Goal: Information Seeking & Learning: Learn about a topic

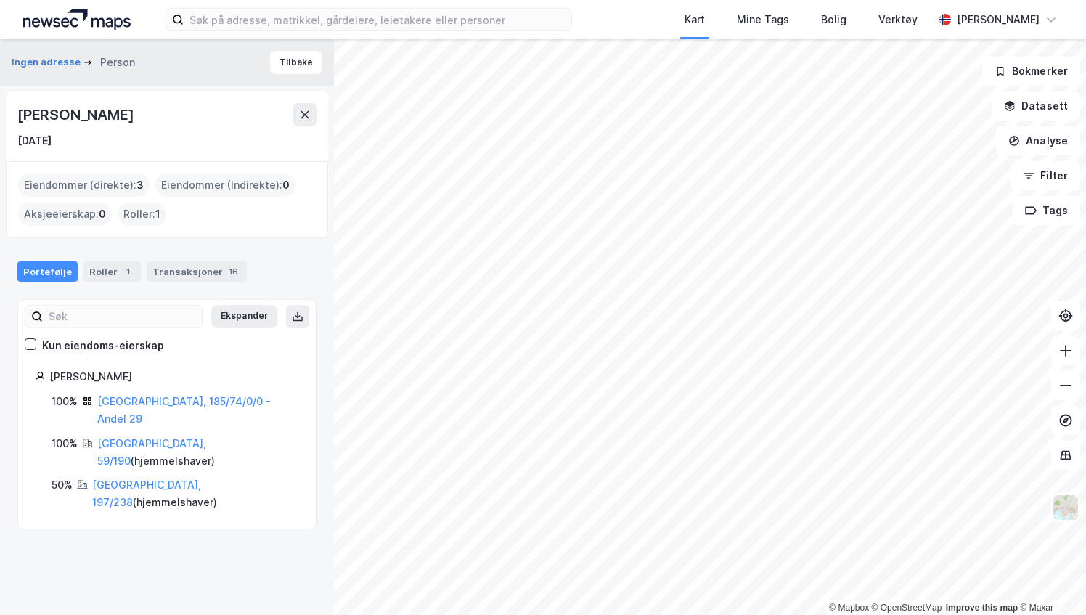
click at [283, 31] on div "Kart Mine Tags Bolig Verktøy [PERSON_NAME]" at bounding box center [543, 19] width 1086 height 39
click at [263, 23] on input at bounding box center [378, 20] width 388 height 22
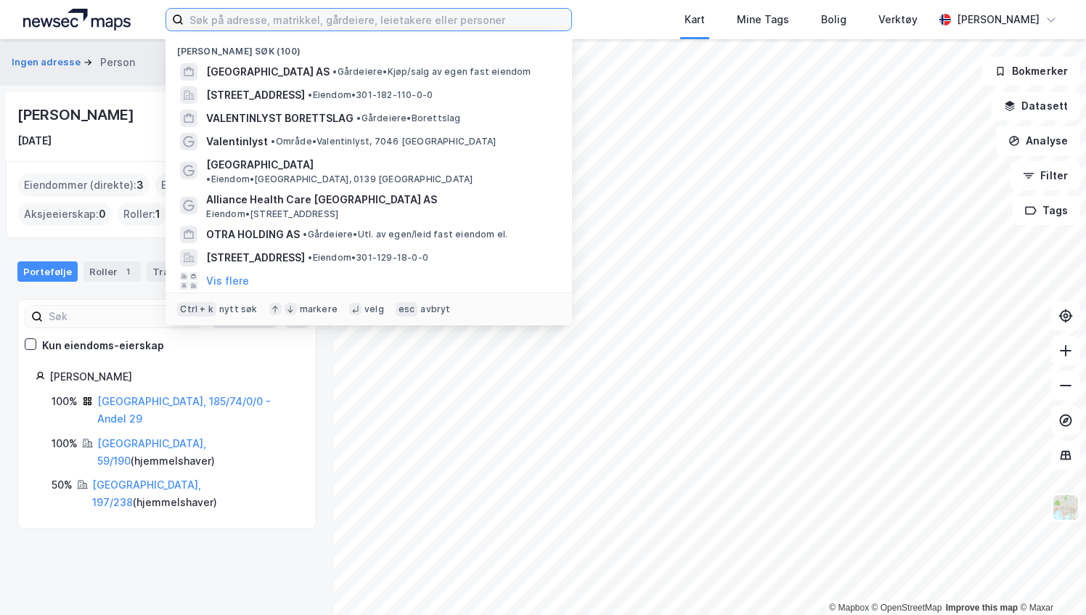
paste input "196/14"
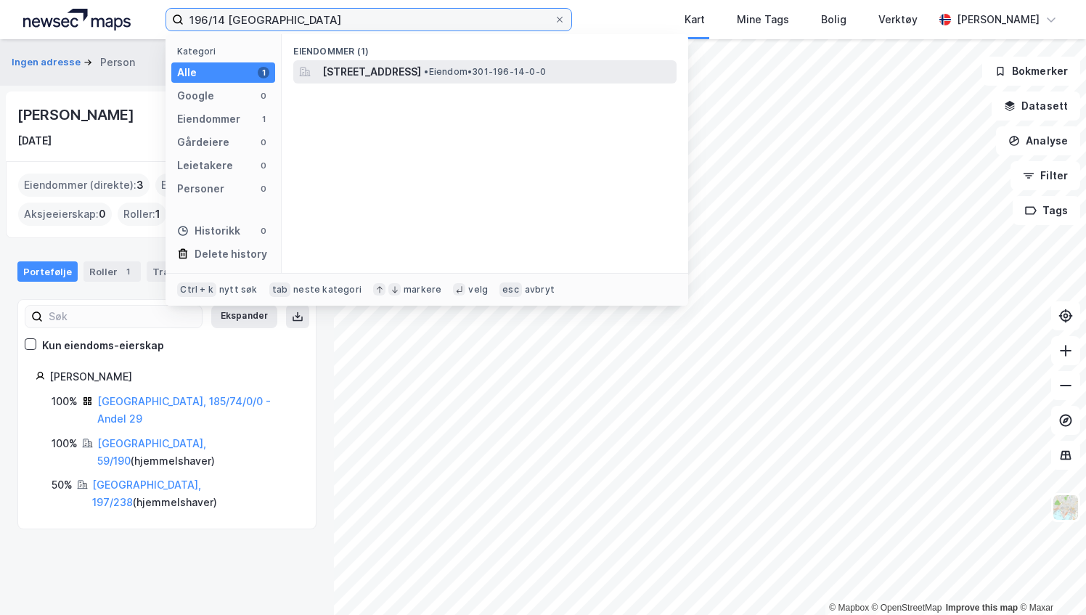
type input "196/14 [GEOGRAPHIC_DATA]"
click at [372, 70] on span "[STREET_ADDRESS]" at bounding box center [371, 71] width 99 height 17
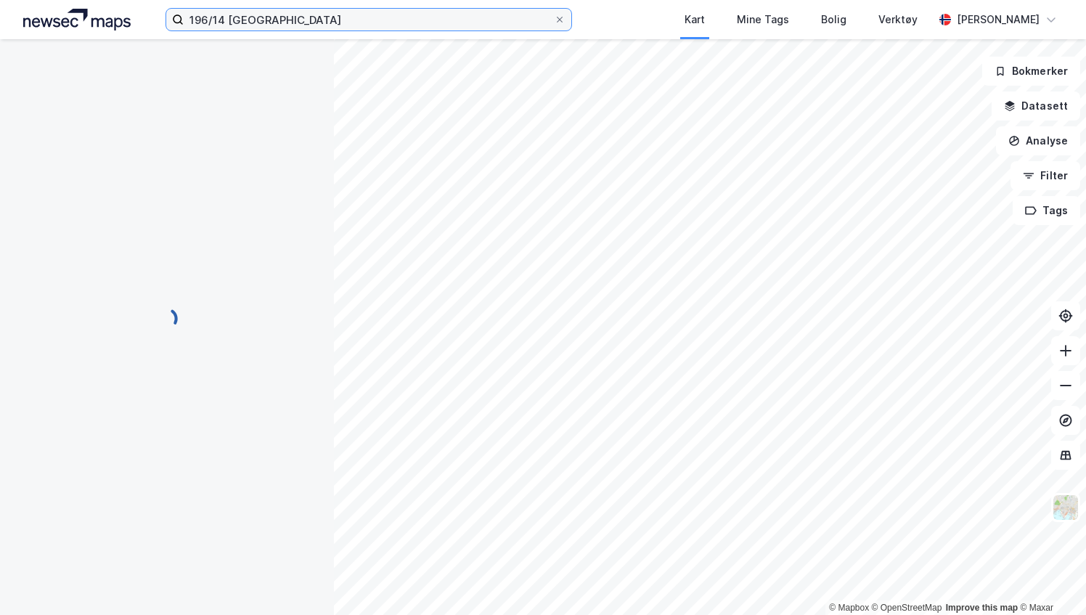
click at [258, 23] on input "196/14 [GEOGRAPHIC_DATA]" at bounding box center [369, 20] width 370 height 22
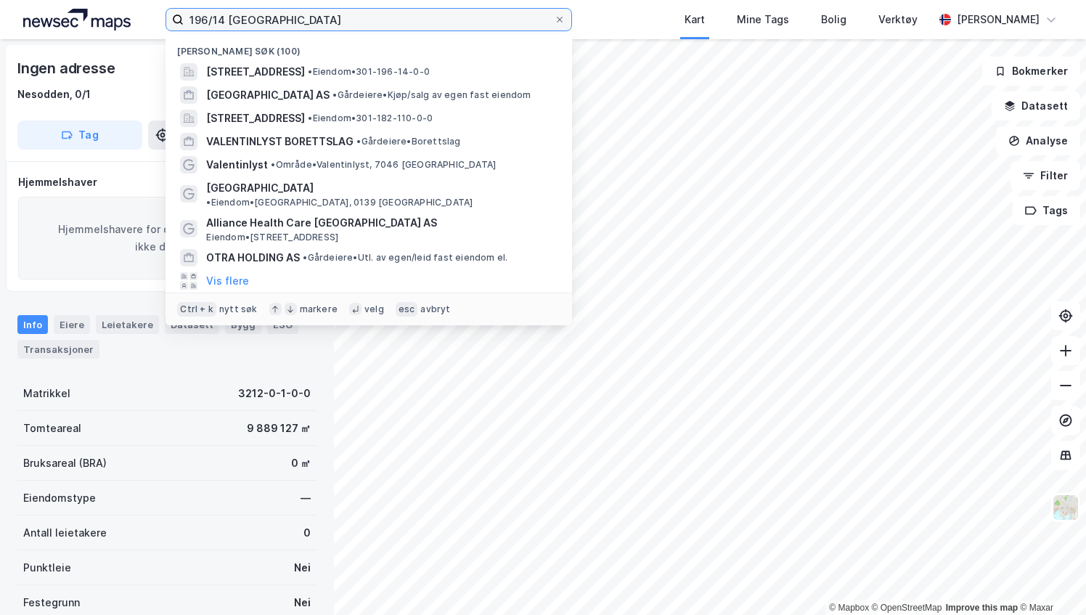
click at [258, 23] on input "196/14 [GEOGRAPHIC_DATA]" at bounding box center [369, 20] width 370 height 22
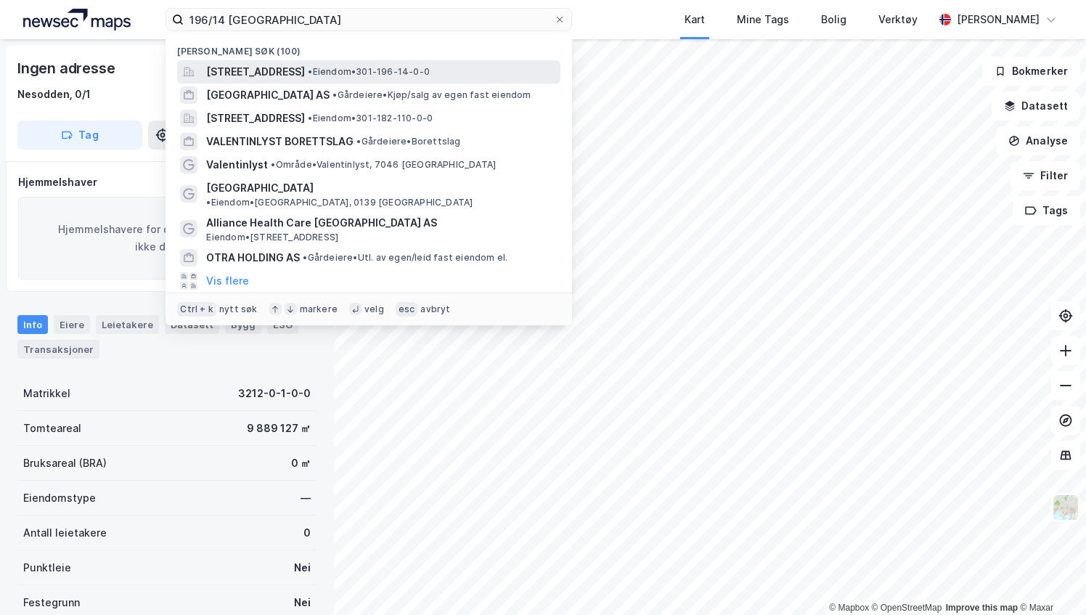
click at [260, 67] on span "[STREET_ADDRESS]" at bounding box center [255, 71] width 99 height 17
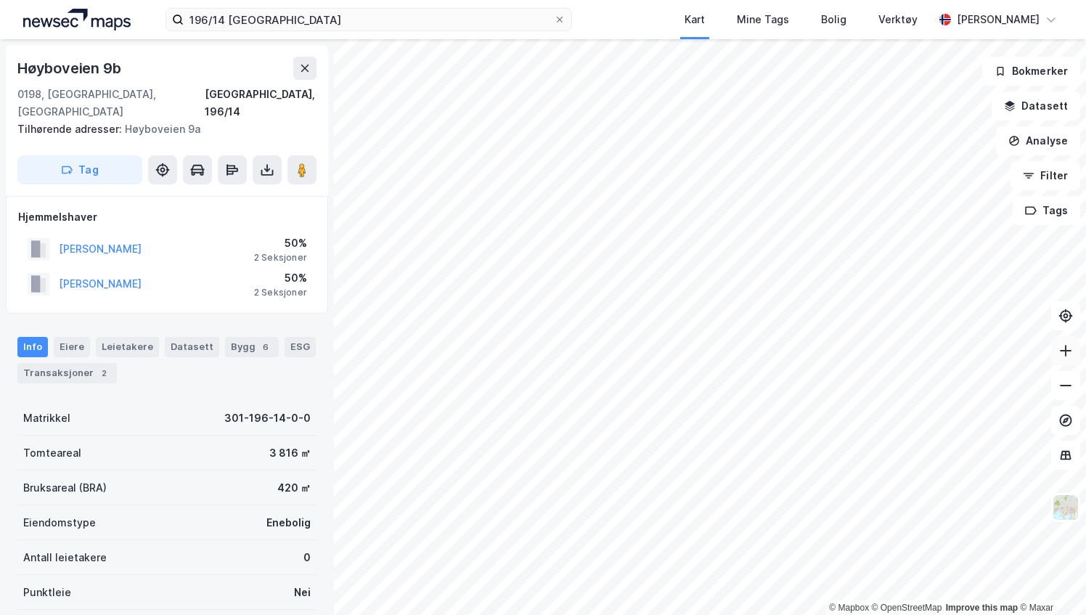
click at [1076, 360] on button at bounding box center [1065, 350] width 29 height 29
click at [1067, 393] on button at bounding box center [1065, 385] width 29 height 29
click at [1064, 390] on icon at bounding box center [1065, 385] width 15 height 15
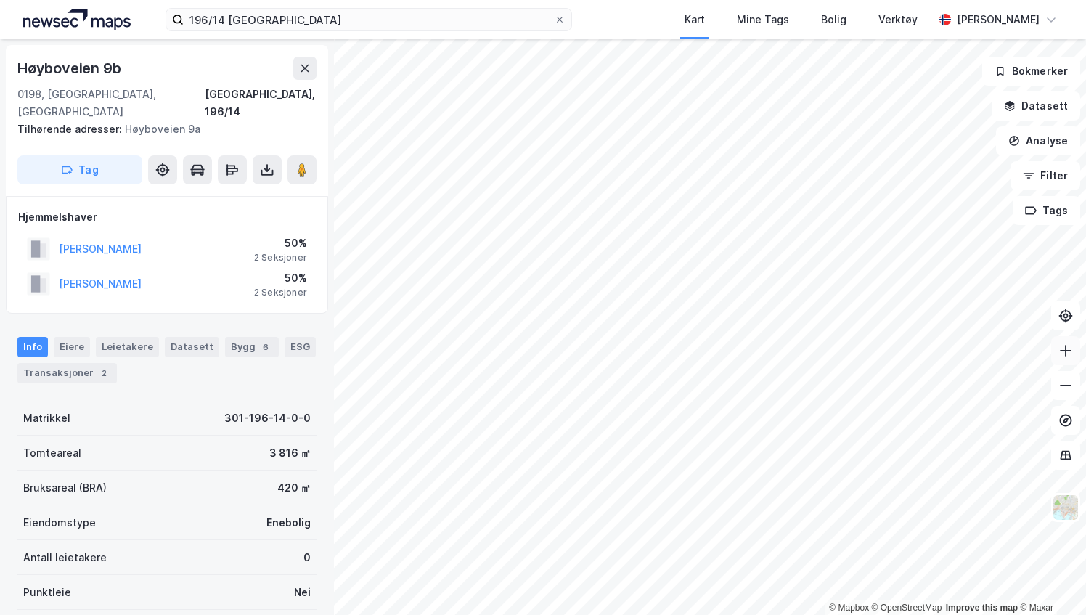
click at [1070, 344] on icon at bounding box center [1065, 350] width 15 height 15
click at [1067, 354] on icon at bounding box center [1065, 350] width 15 height 15
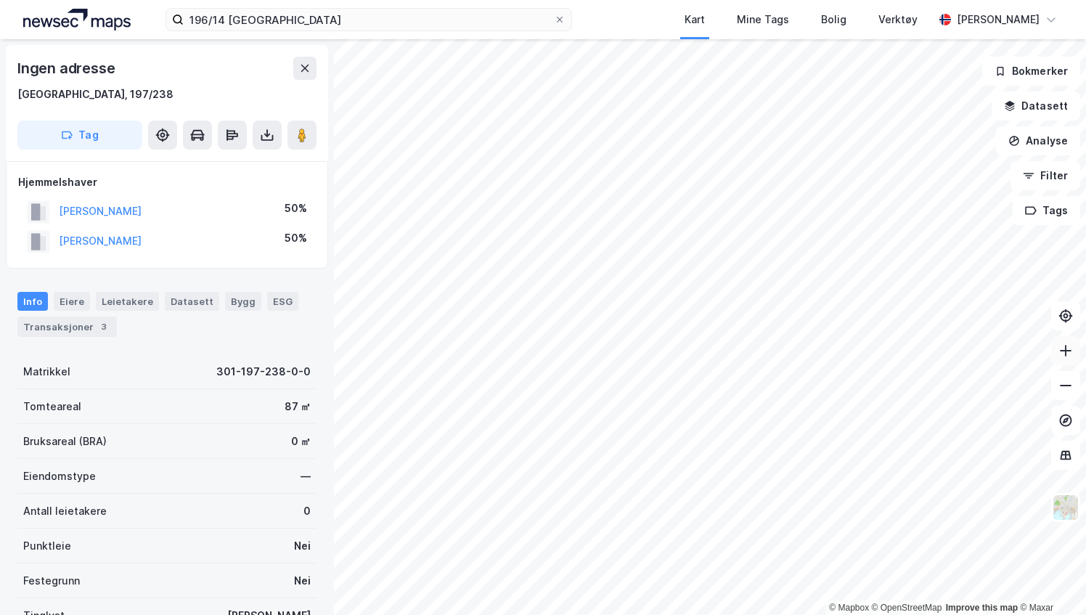
click at [1070, 351] on icon at bounding box center [1065, 350] width 15 height 15
click at [1076, 383] on button at bounding box center [1065, 385] width 29 height 29
click at [73, 325] on div "Transaksjoner 3" at bounding box center [66, 327] width 99 height 20
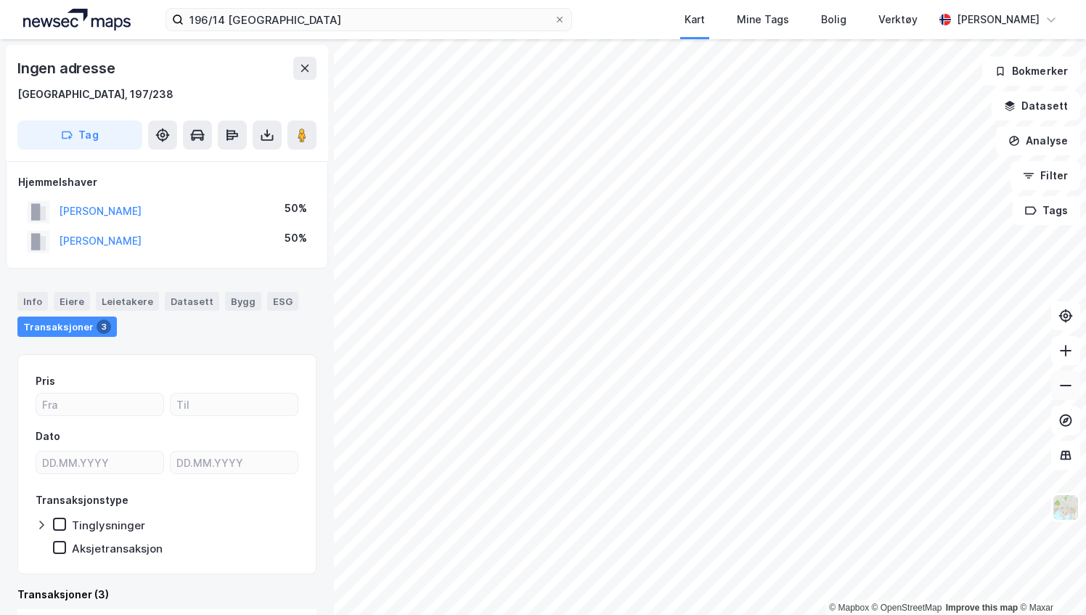
click at [1069, 379] on icon at bounding box center [1065, 385] width 15 height 15
click at [1066, 360] on button at bounding box center [1065, 350] width 29 height 29
click at [1066, 388] on icon at bounding box center [1065, 385] width 15 height 15
click at [1067, 358] on button at bounding box center [1065, 350] width 29 height 29
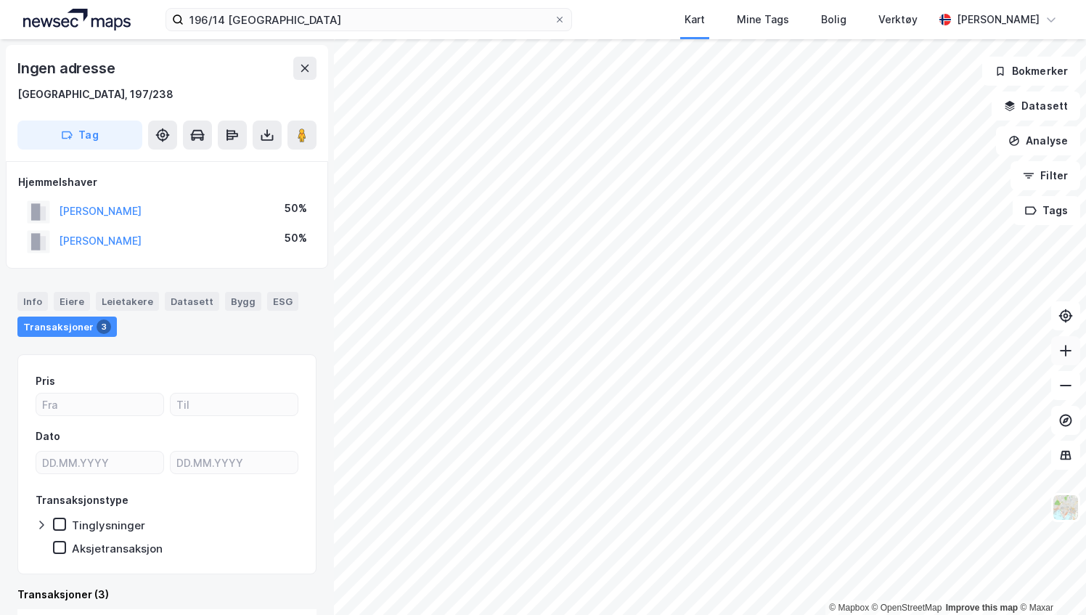
click at [1067, 358] on button at bounding box center [1065, 350] width 29 height 29
click at [303, 135] on image at bounding box center [302, 135] width 9 height 15
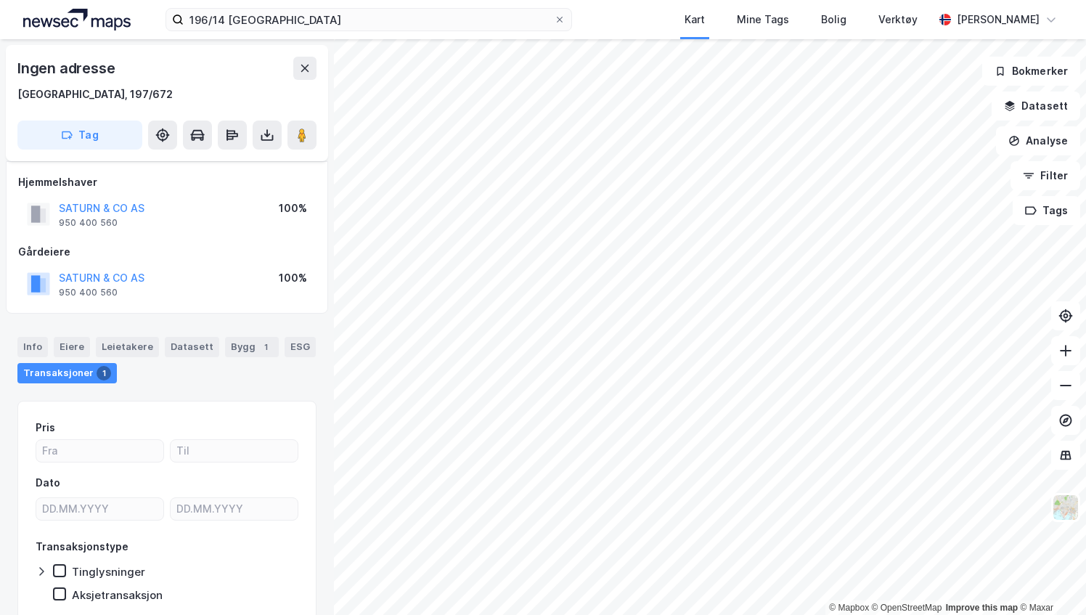
scroll to position [12, 0]
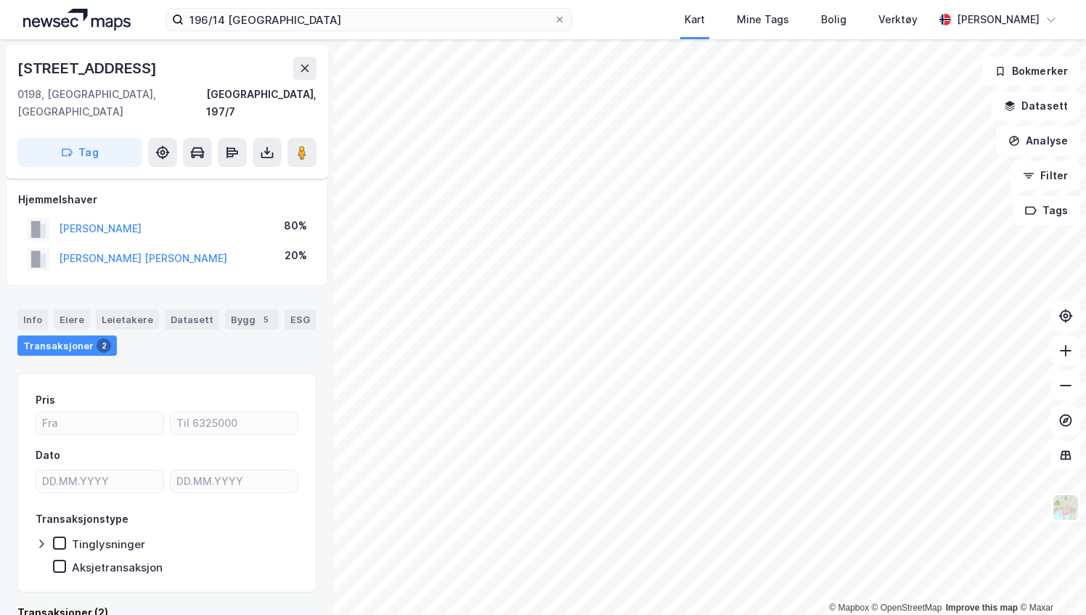
scroll to position [12, 0]
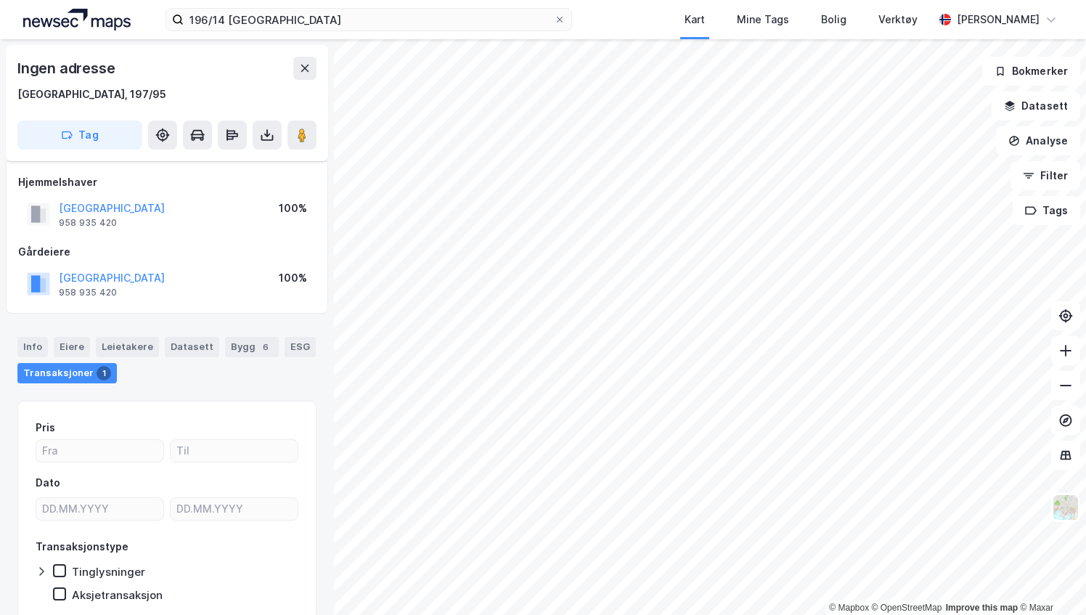
scroll to position [12, 0]
